Goal: Transaction & Acquisition: Purchase product/service

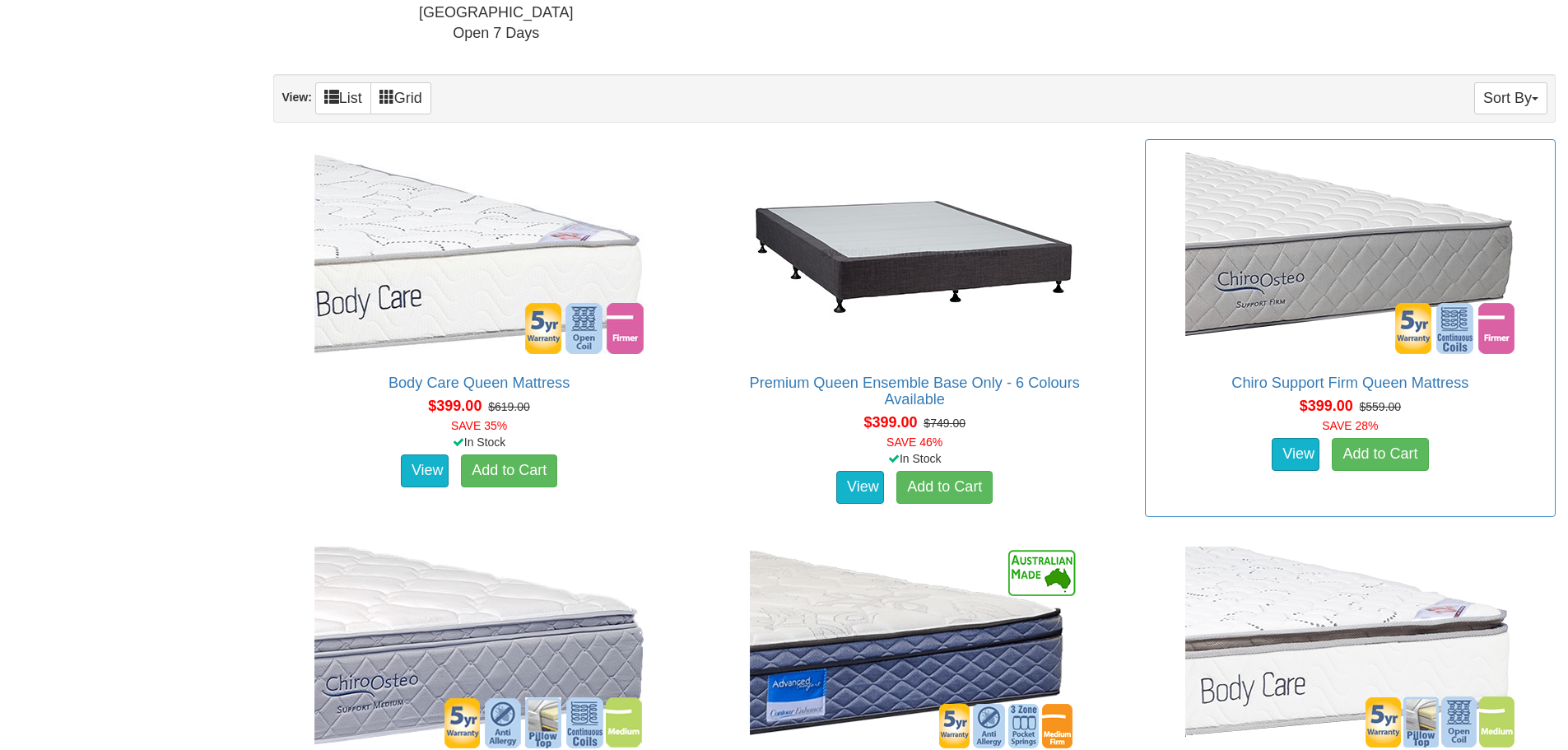
scroll to position [906, 0]
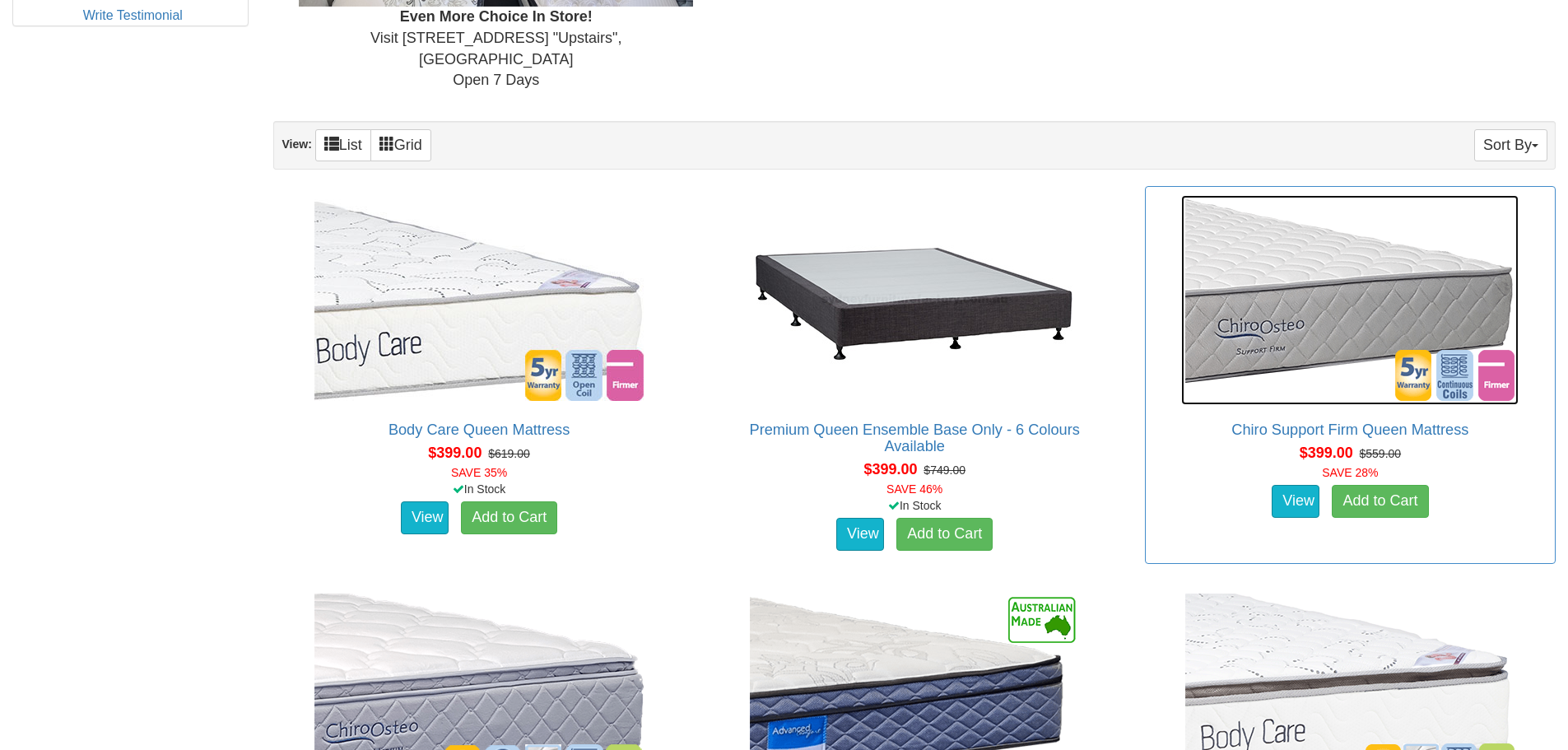
click at [1301, 304] on img at bounding box center [1350, 300] width 338 height 210
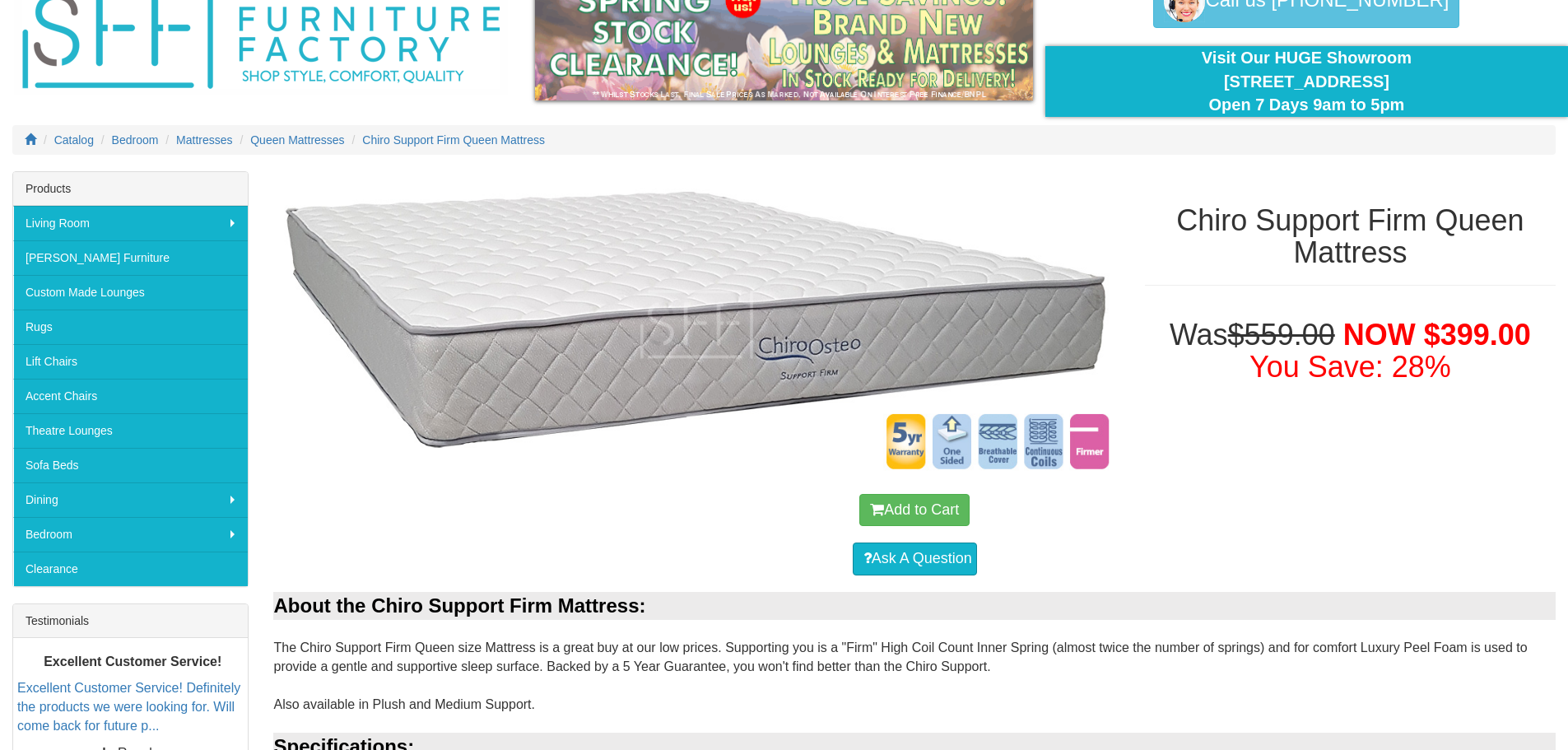
scroll to position [89, 0]
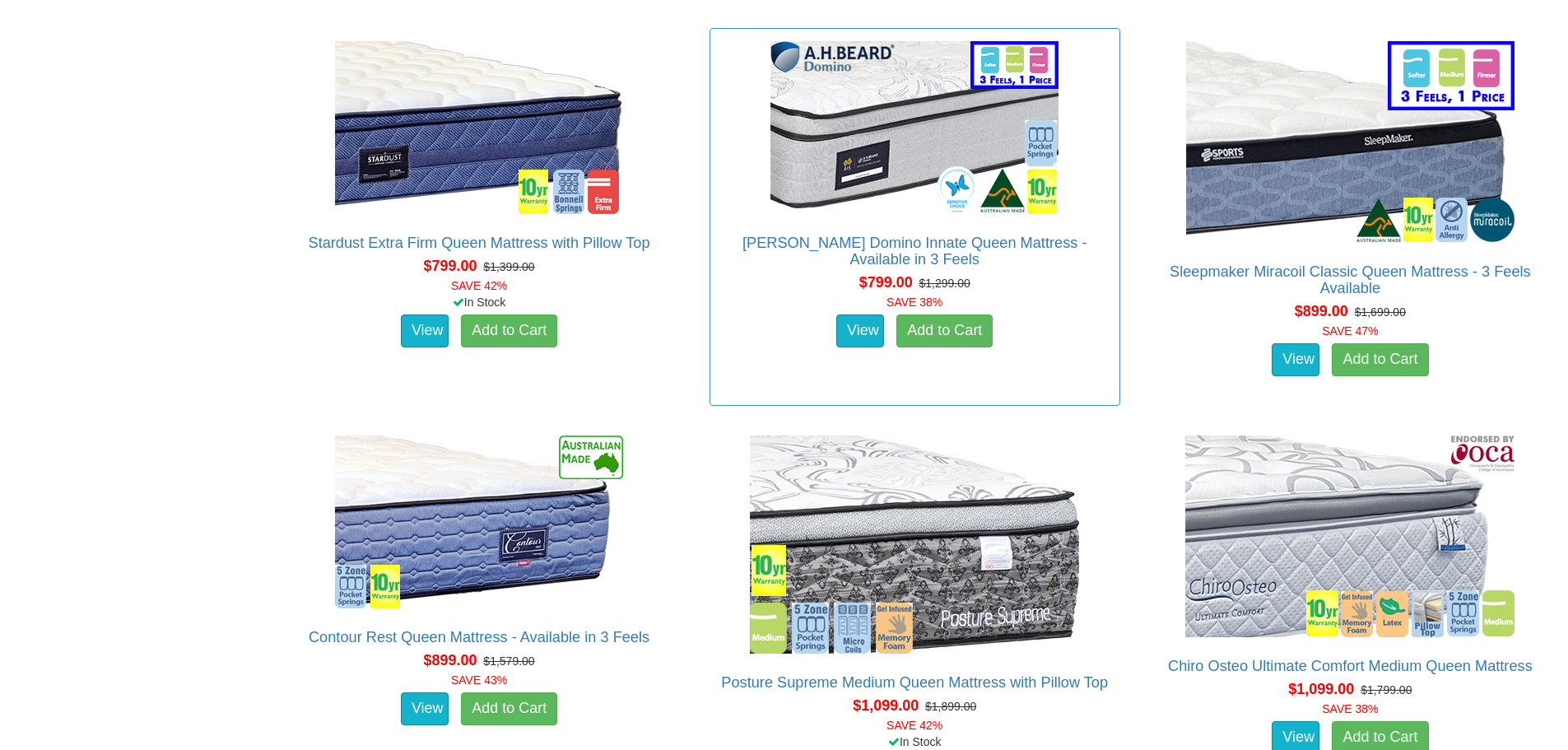
scroll to position [3218, 0]
